Goal: Task Accomplishment & Management: Use online tool/utility

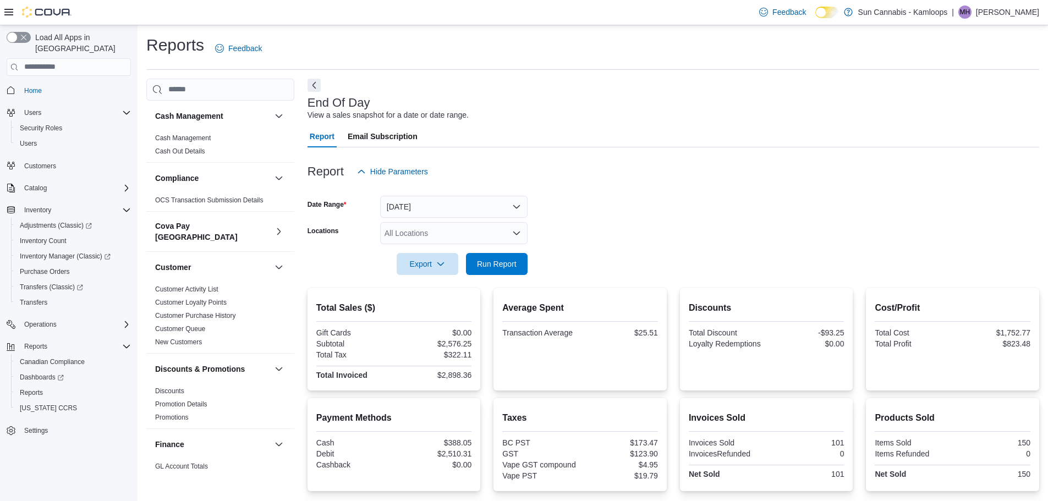
scroll to position [116, 0]
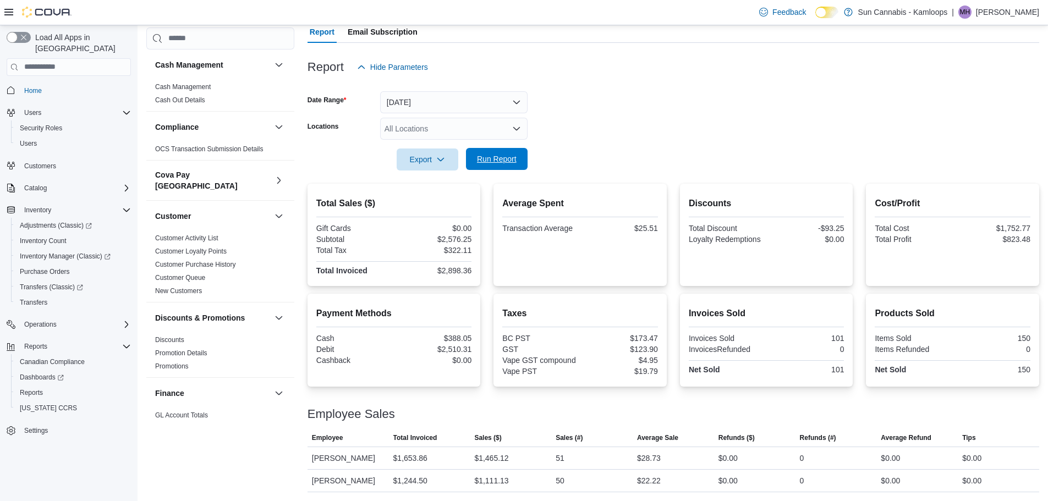
click at [515, 148] on span "Run Report" at bounding box center [497, 159] width 48 height 22
click at [522, 150] on button "Run Report" at bounding box center [497, 159] width 62 height 22
click at [494, 154] on span "Run Report" at bounding box center [497, 159] width 40 height 11
drag, startPoint x: 501, startPoint y: 140, endPoint x: 507, endPoint y: 150, distance: 12.4
click at [500, 148] on span "Run Report" at bounding box center [497, 159] width 48 height 22
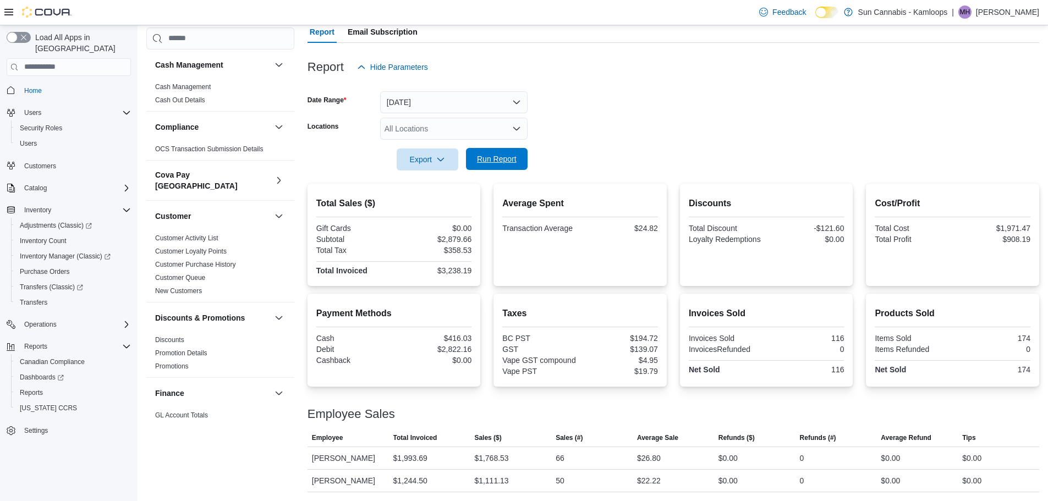
click at [516, 148] on span "Run Report" at bounding box center [497, 159] width 48 height 22
click at [512, 158] on span "Run Report" at bounding box center [497, 159] width 48 height 22
click at [485, 154] on span "Run Report" at bounding box center [497, 159] width 40 height 11
click at [439, 148] on span "Export" at bounding box center [427, 159] width 48 height 22
click at [457, 196] on button "Export to Pdf" at bounding box center [429, 204] width 63 height 22
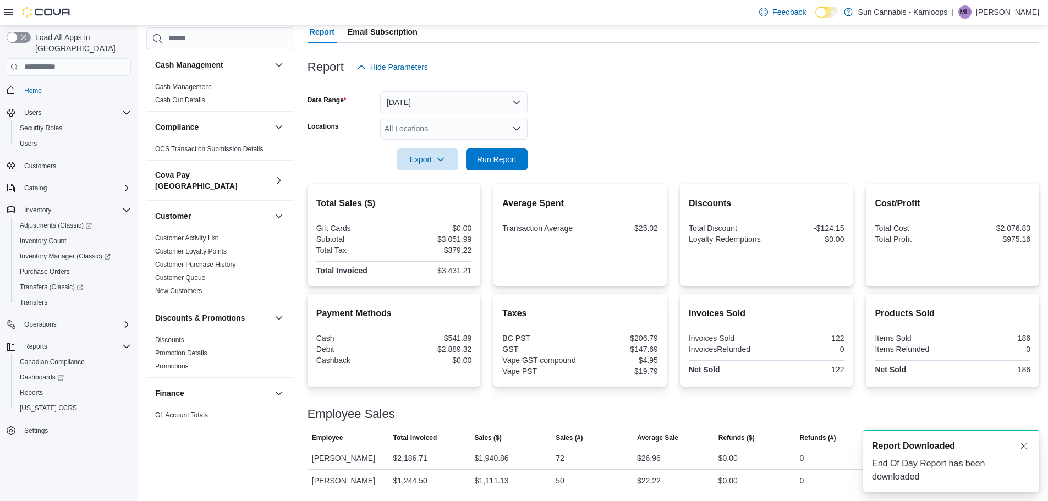
scroll to position [0, 0]
